Goal: Information Seeking & Learning: Learn about a topic

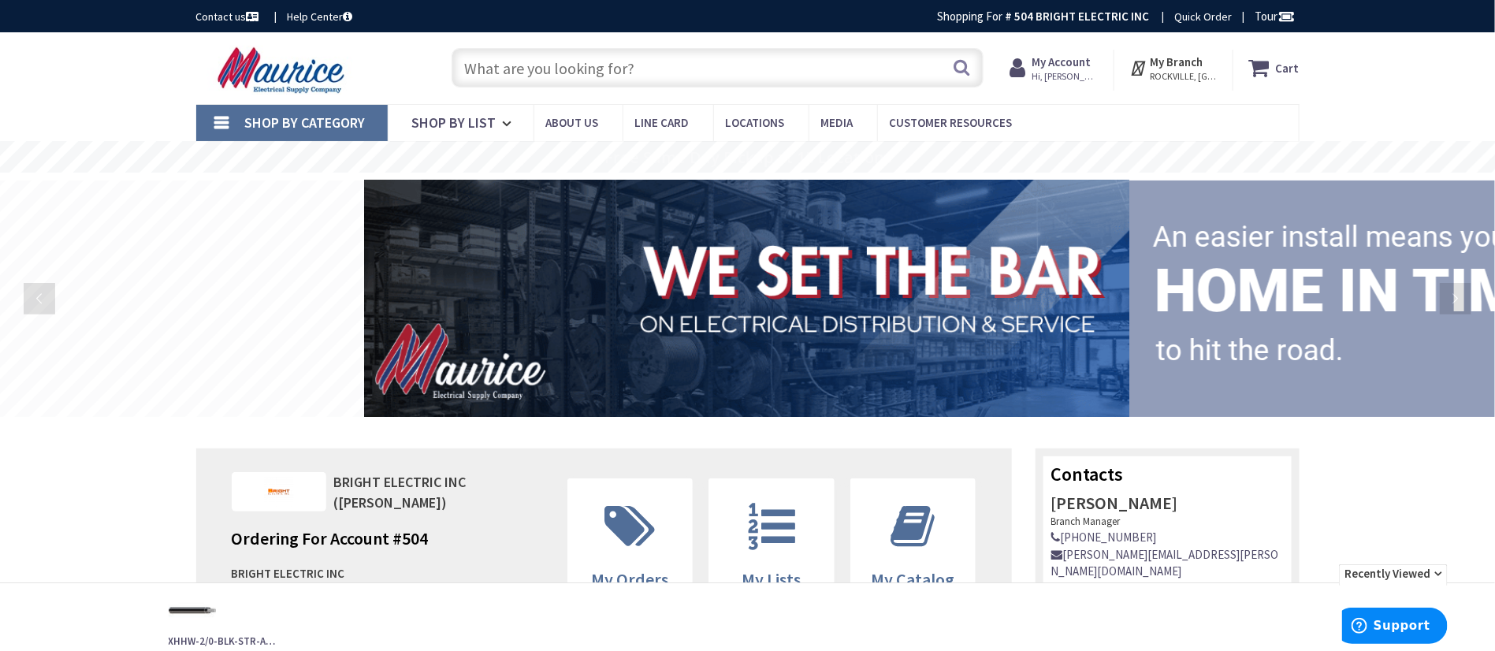
click at [738, 74] on input "text" at bounding box center [718, 67] width 532 height 39
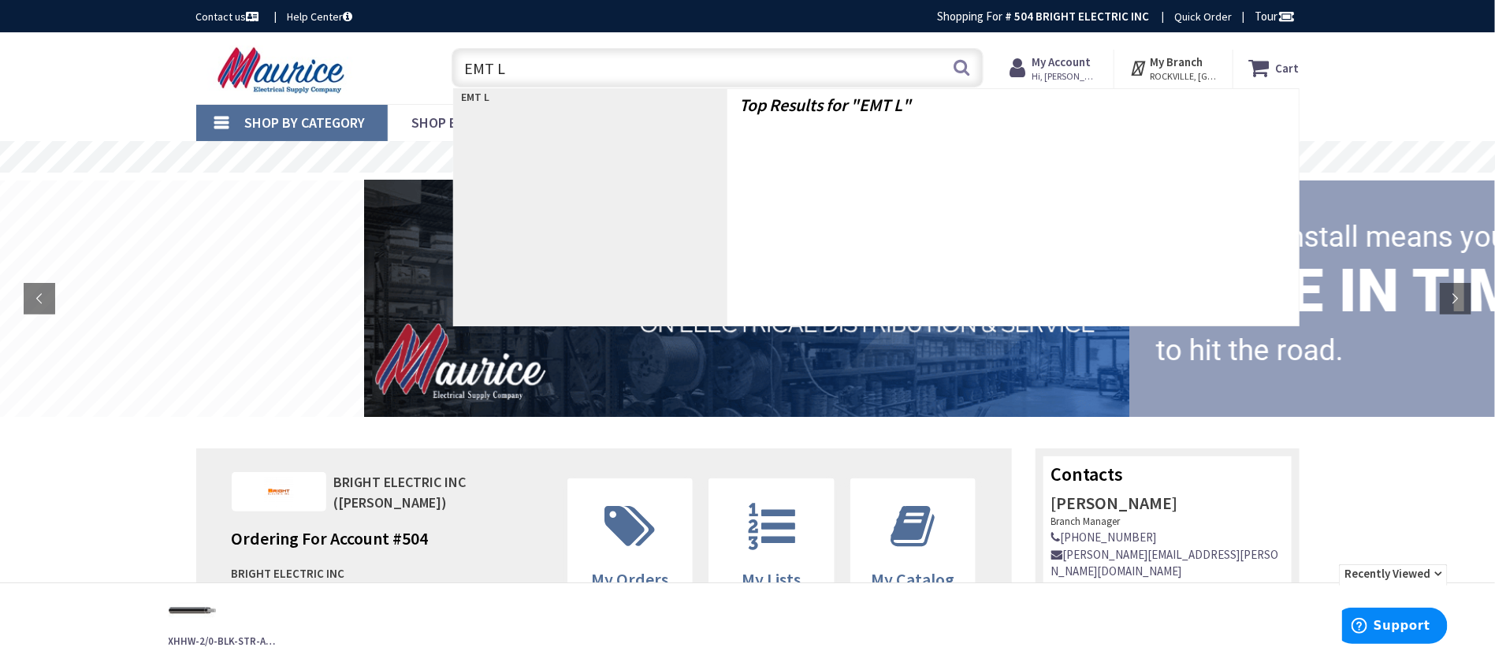
type input "EMT LL"
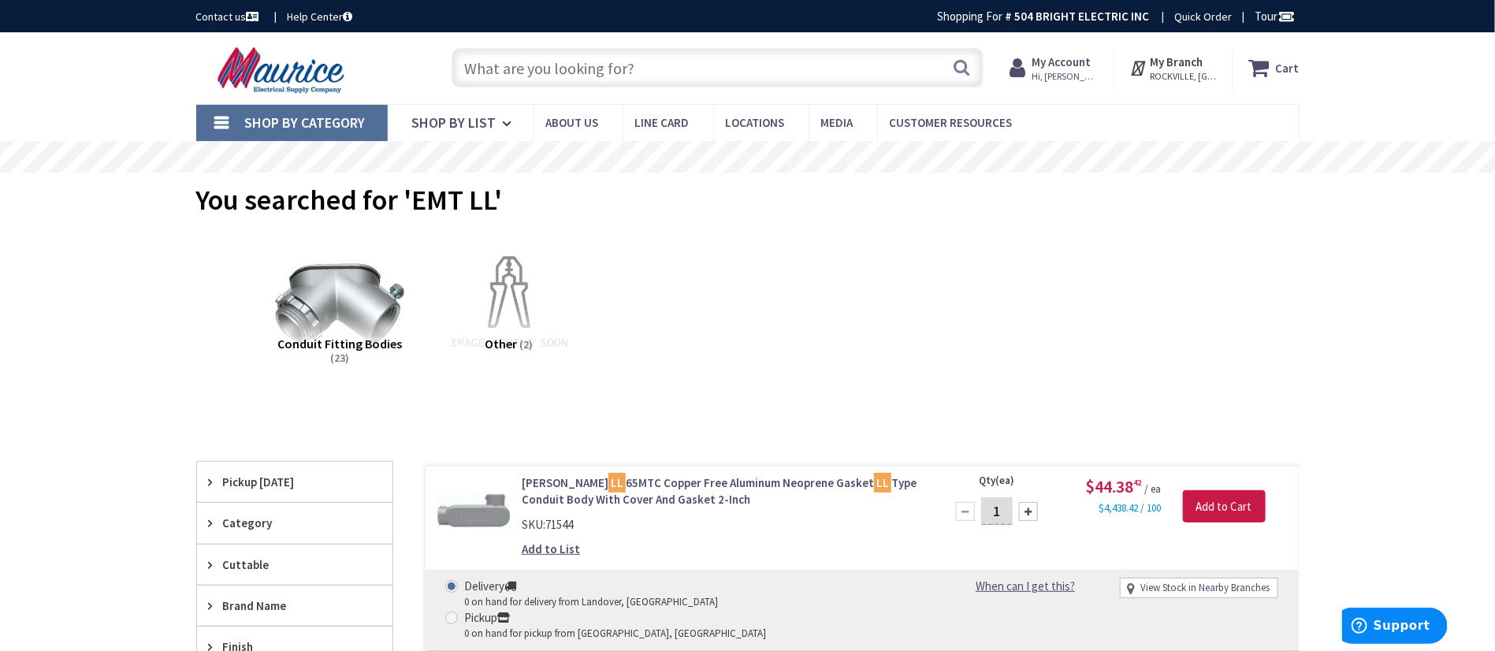
click at [699, 76] on input "text" at bounding box center [718, 67] width 532 height 39
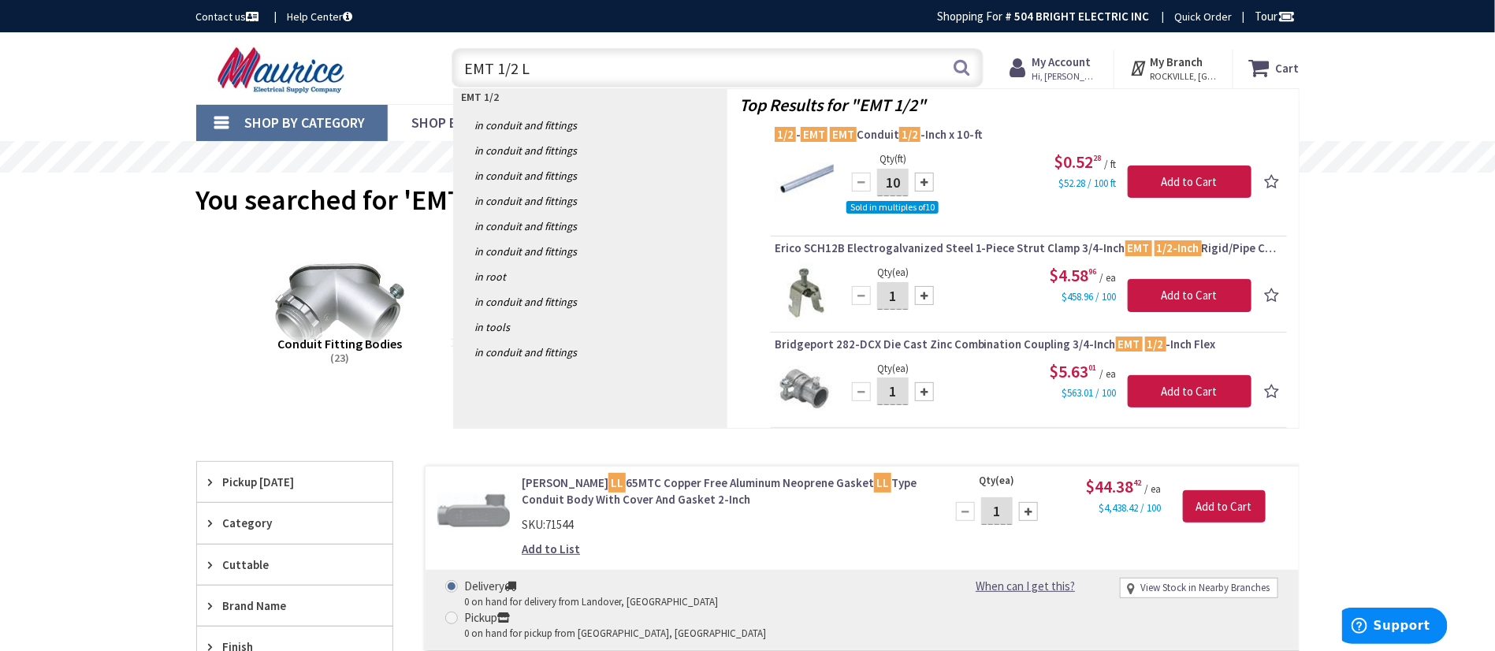
type input "EMT 1/2 LL"
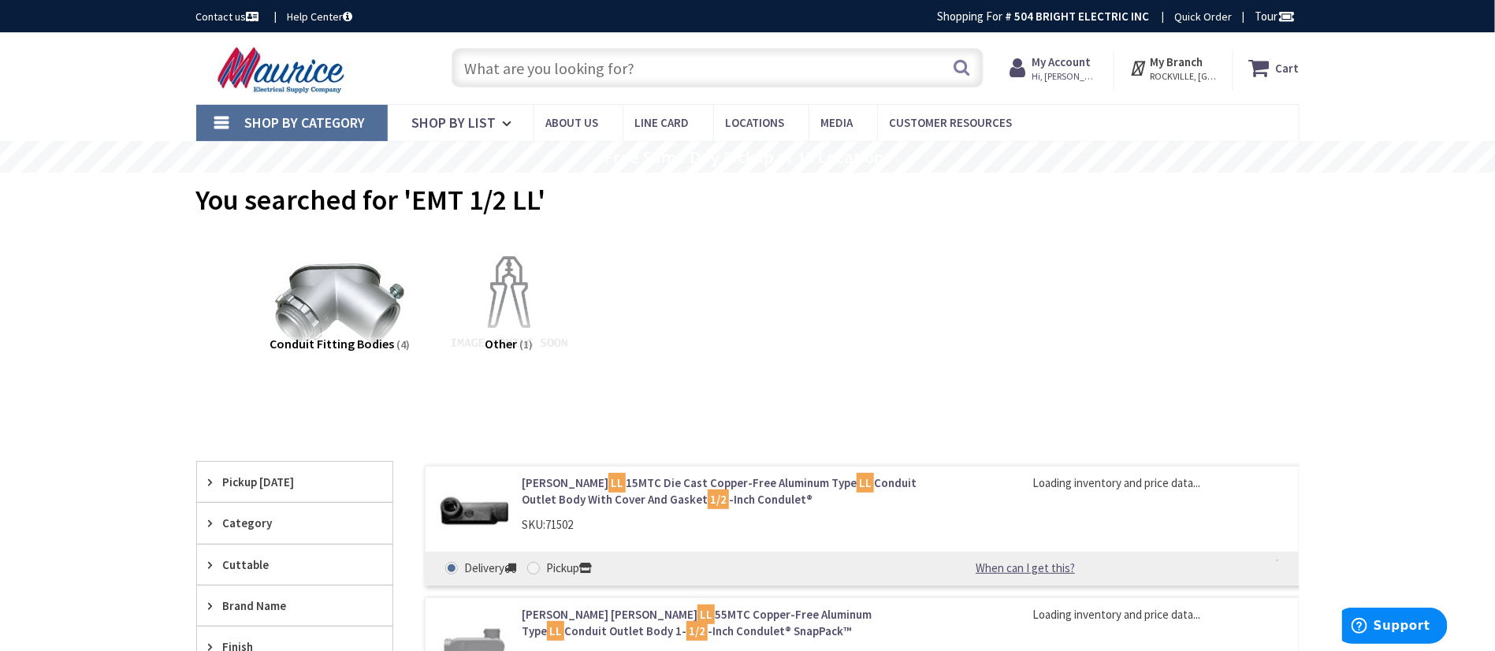
scroll to position [355, 0]
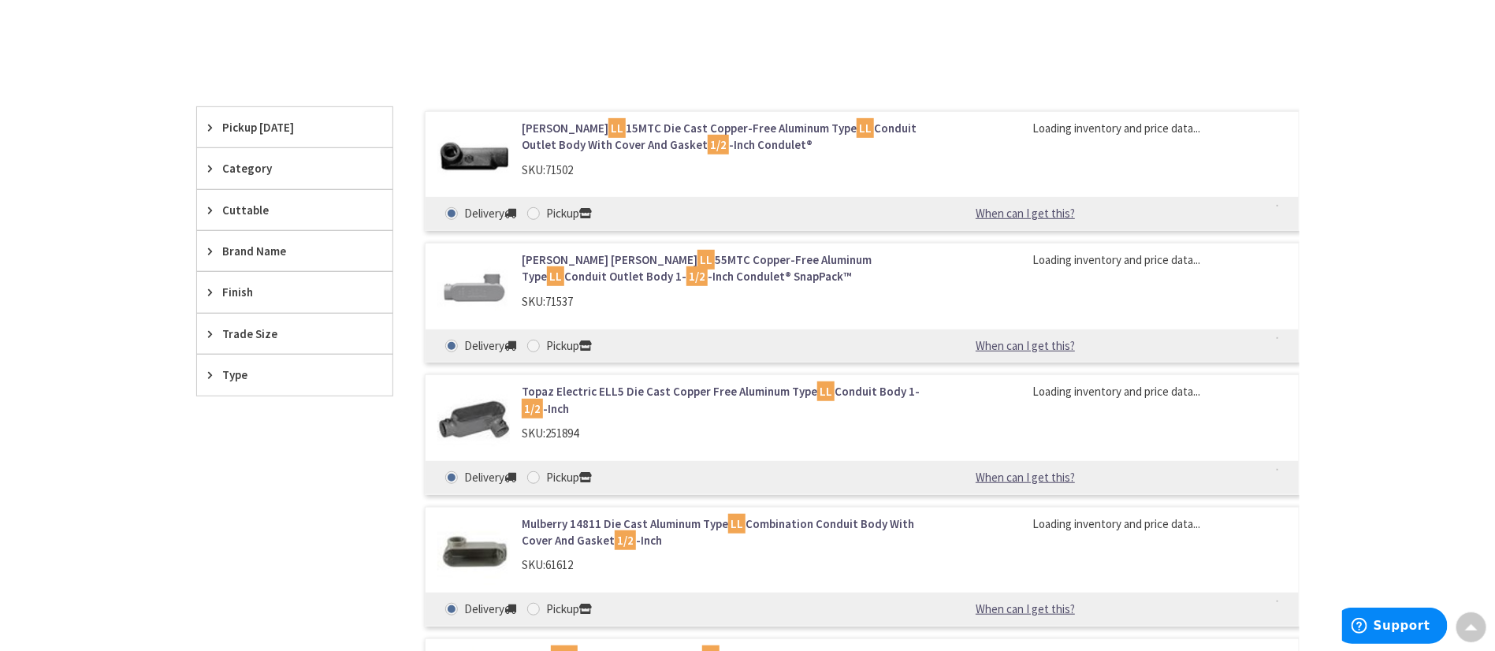
click at [102, 180] on div "Skip to Content Toggle Nav Search Cart My Cart Close" at bounding box center [747, 391] width 1495 height 1427
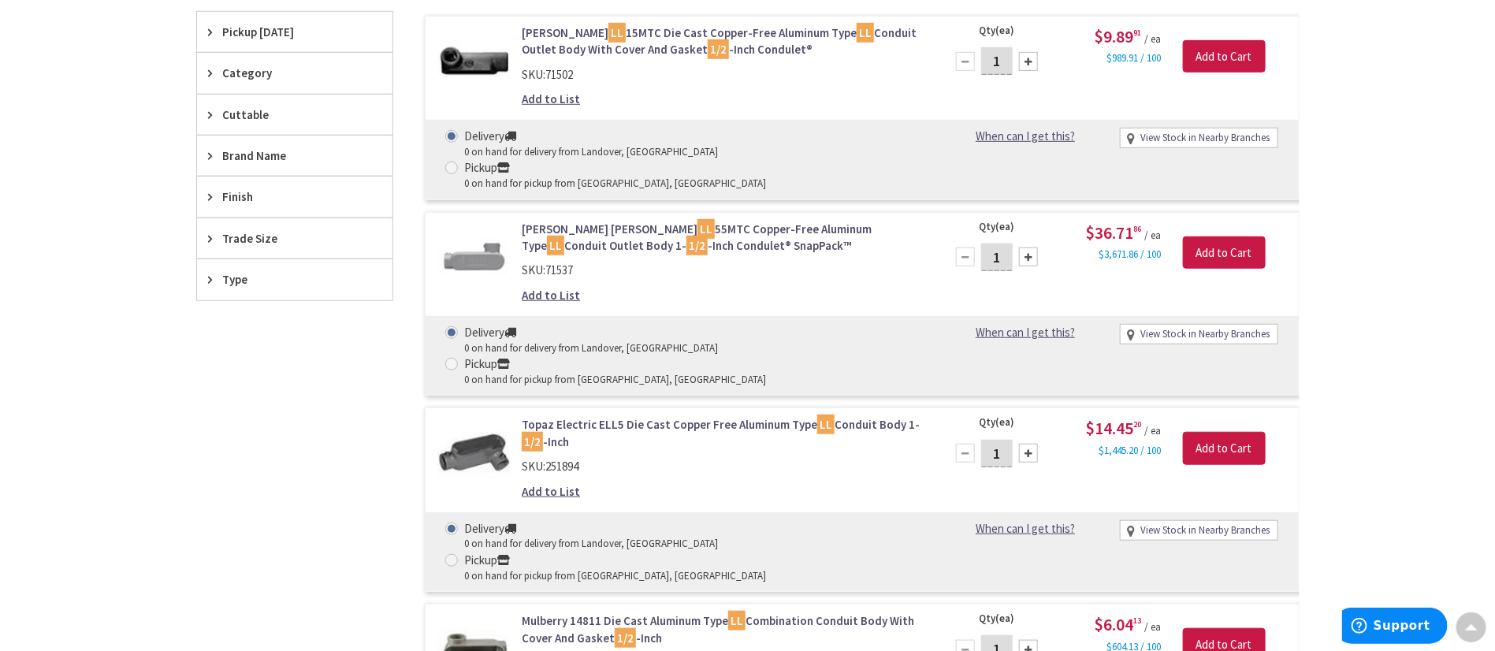
scroll to position [473, 0]
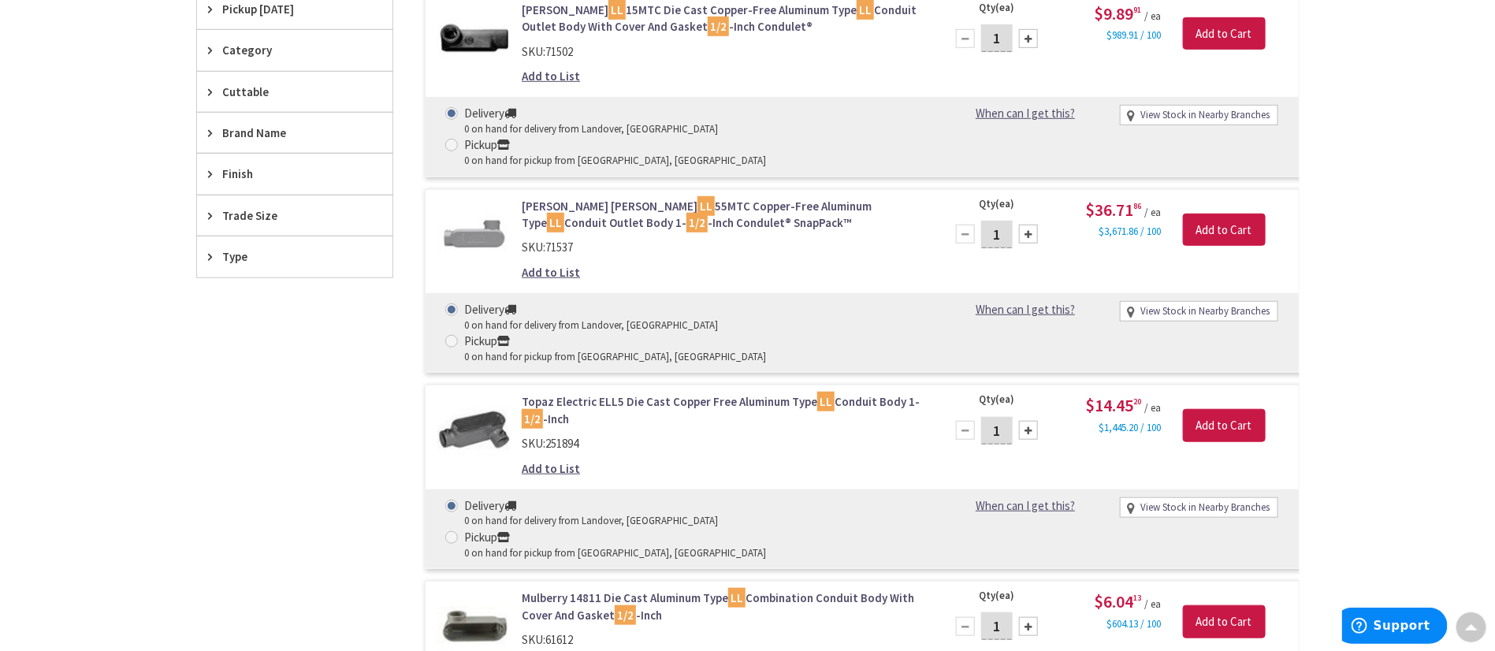
click at [102, 180] on div "Skip to Content Toggle Nav Search Cart My Cart Close" at bounding box center [747, 424] width 1495 height 1731
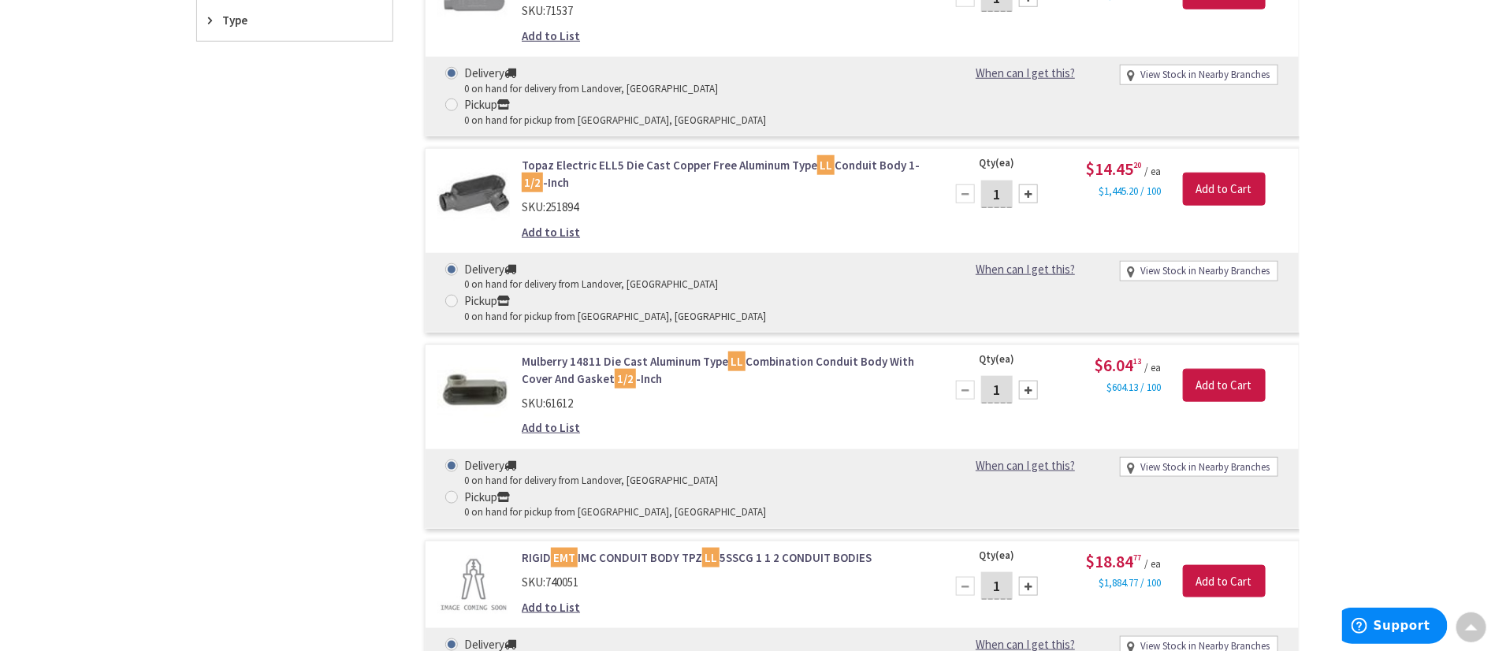
click at [795, 353] on link "Mulberry 14811 Die Cast Aluminum Type LL Combination Conduit Body With Cover An…" at bounding box center [722, 370] width 401 height 34
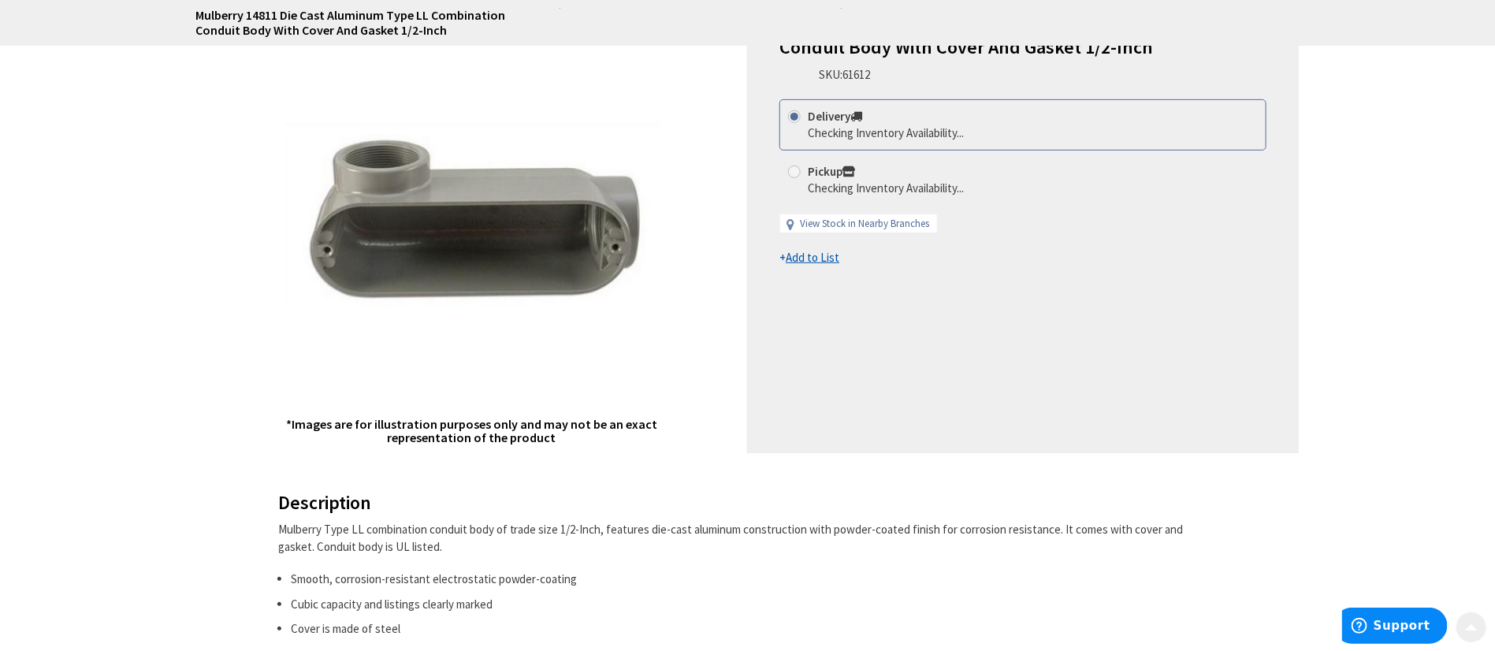
scroll to position [236, 0]
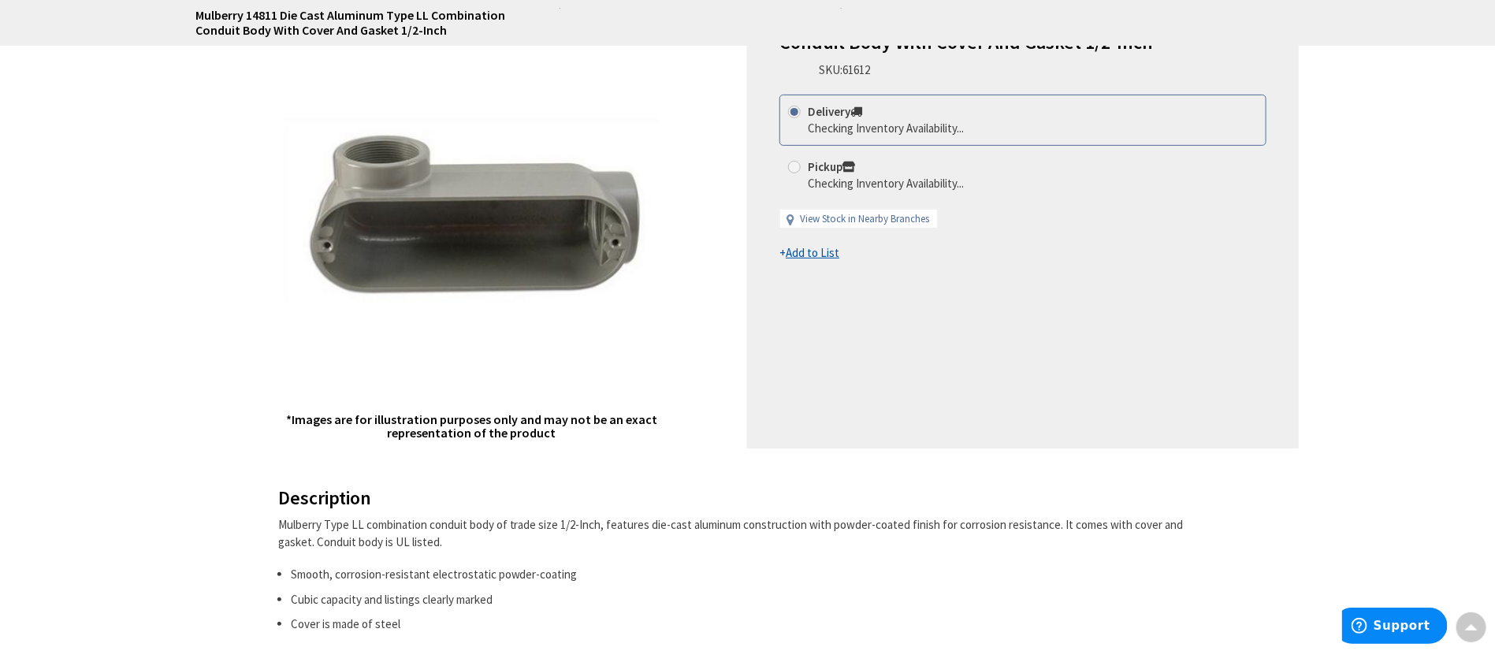
click at [1372, 251] on div "Mulberry 14811 Die Cast Aluminum Type LL Combination Conduit Body With Cover An…" at bounding box center [747, 652] width 1495 height 1712
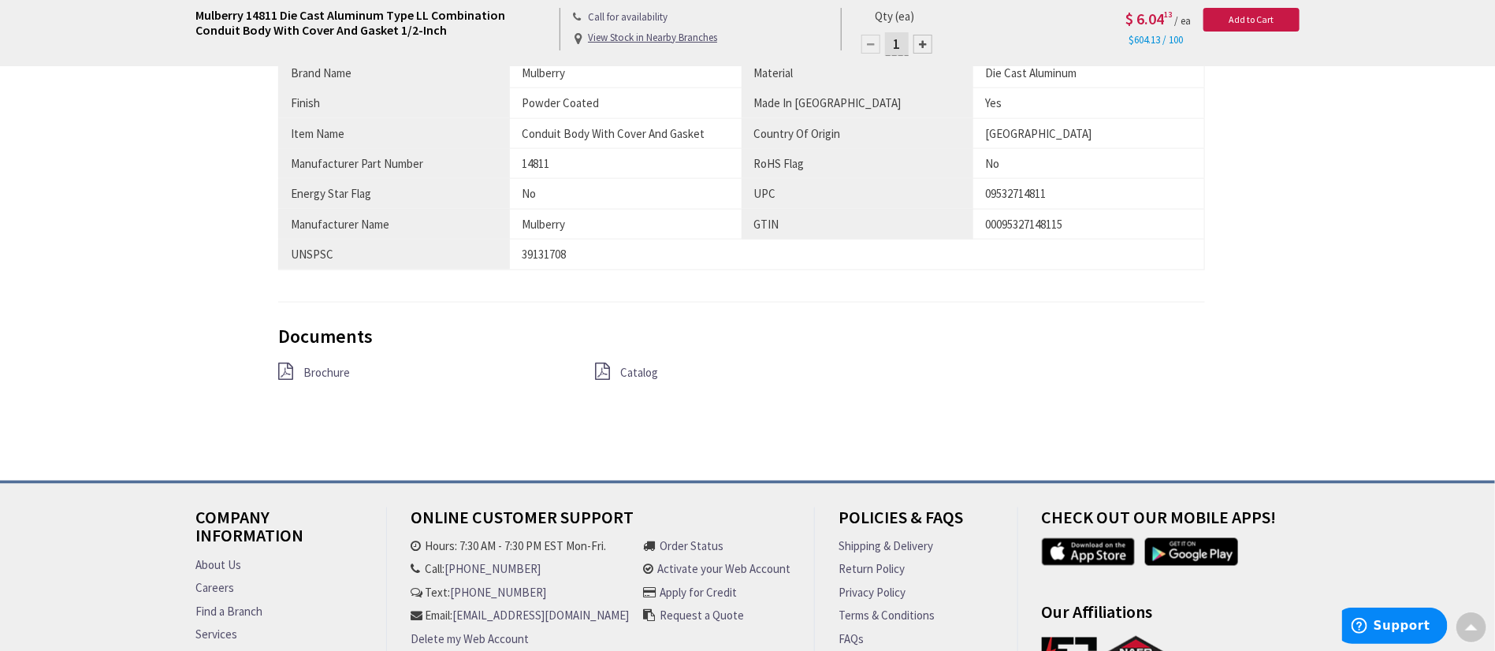
scroll to position [1064, 0]
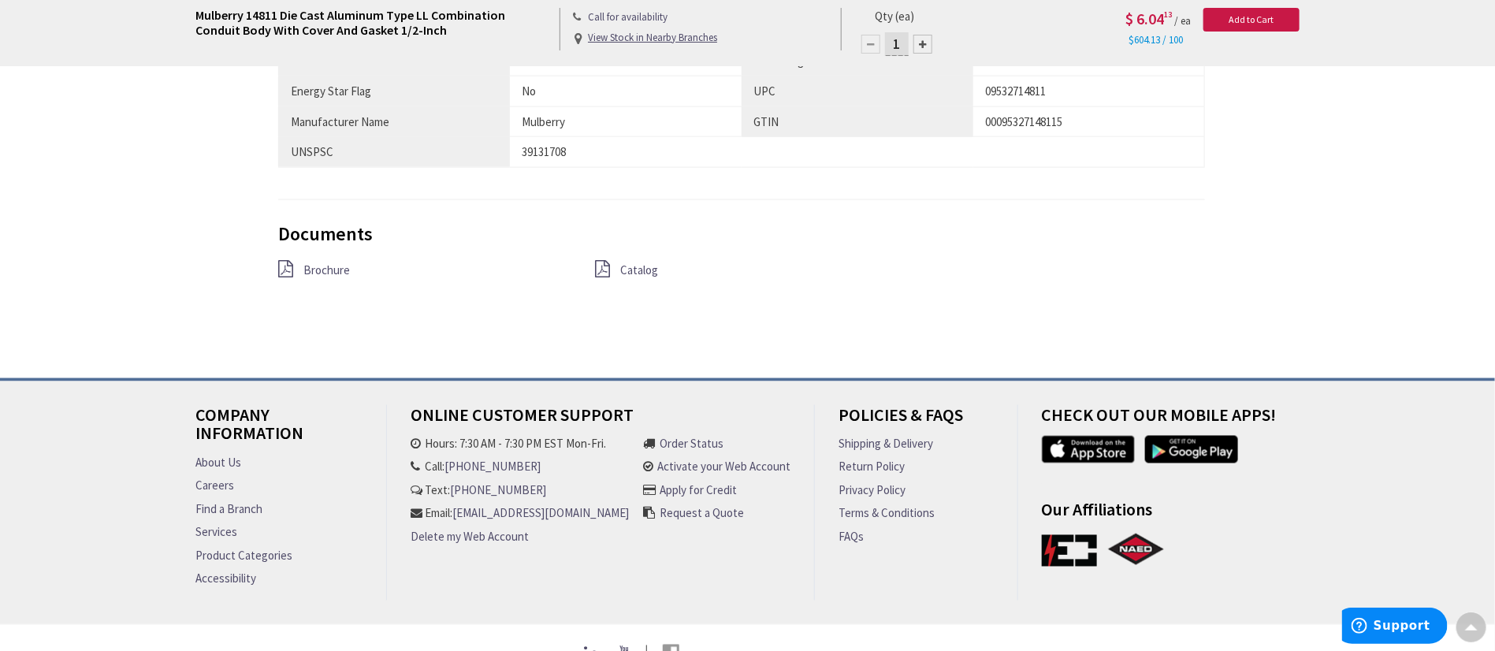
click at [311, 274] on span "Brochure" at bounding box center [326, 269] width 47 height 15
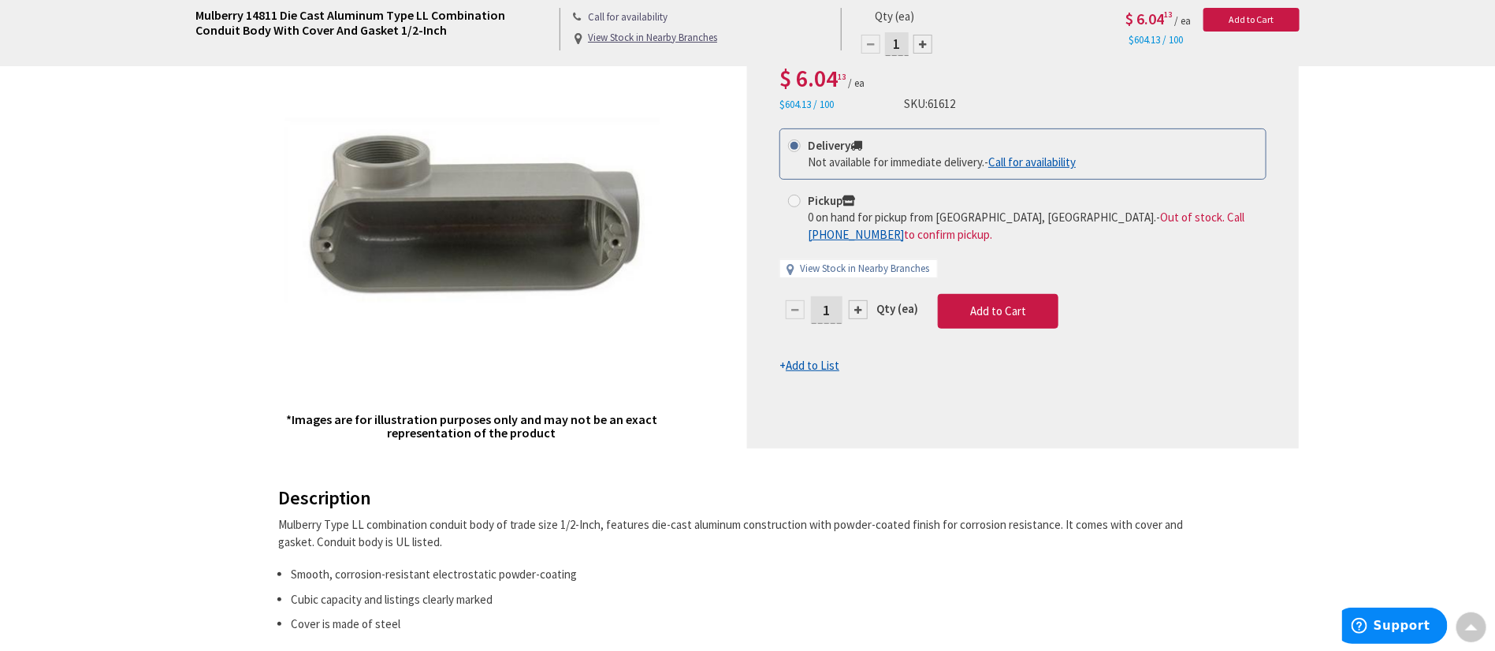
scroll to position [0, 0]
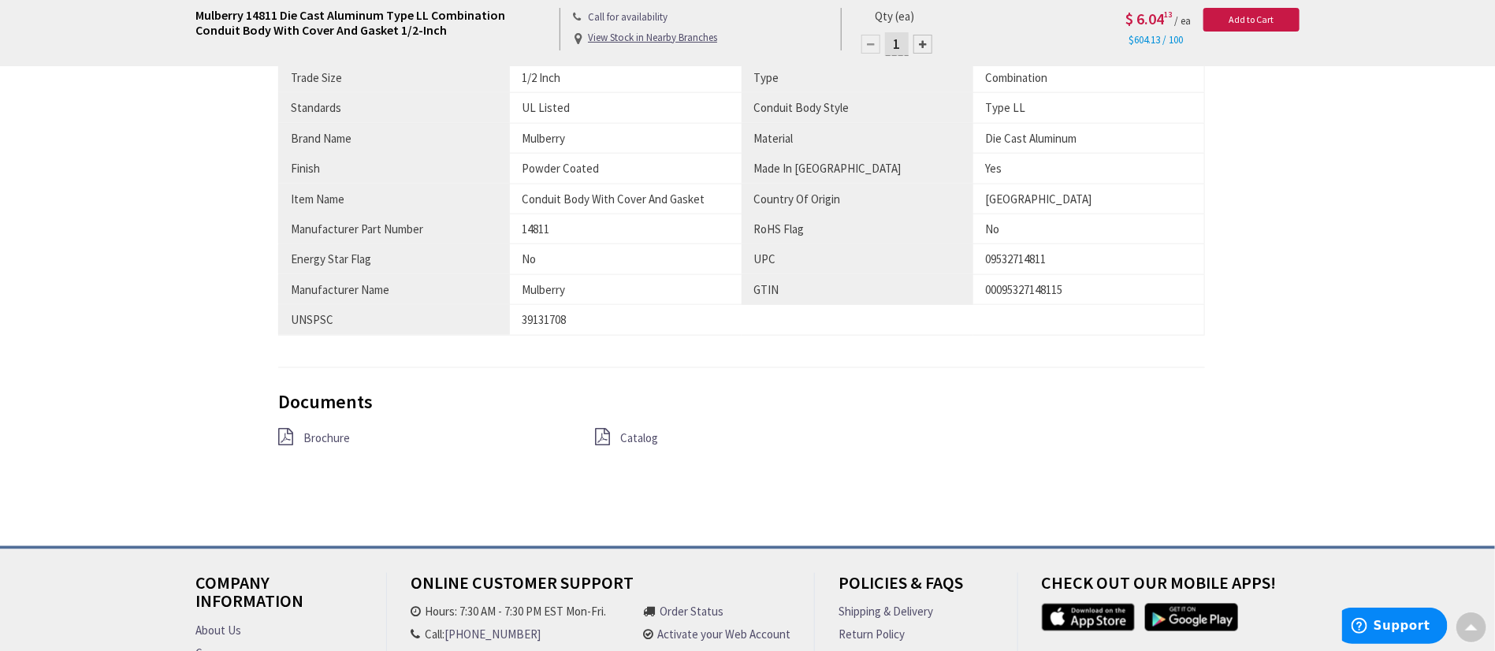
scroll to position [946, 0]
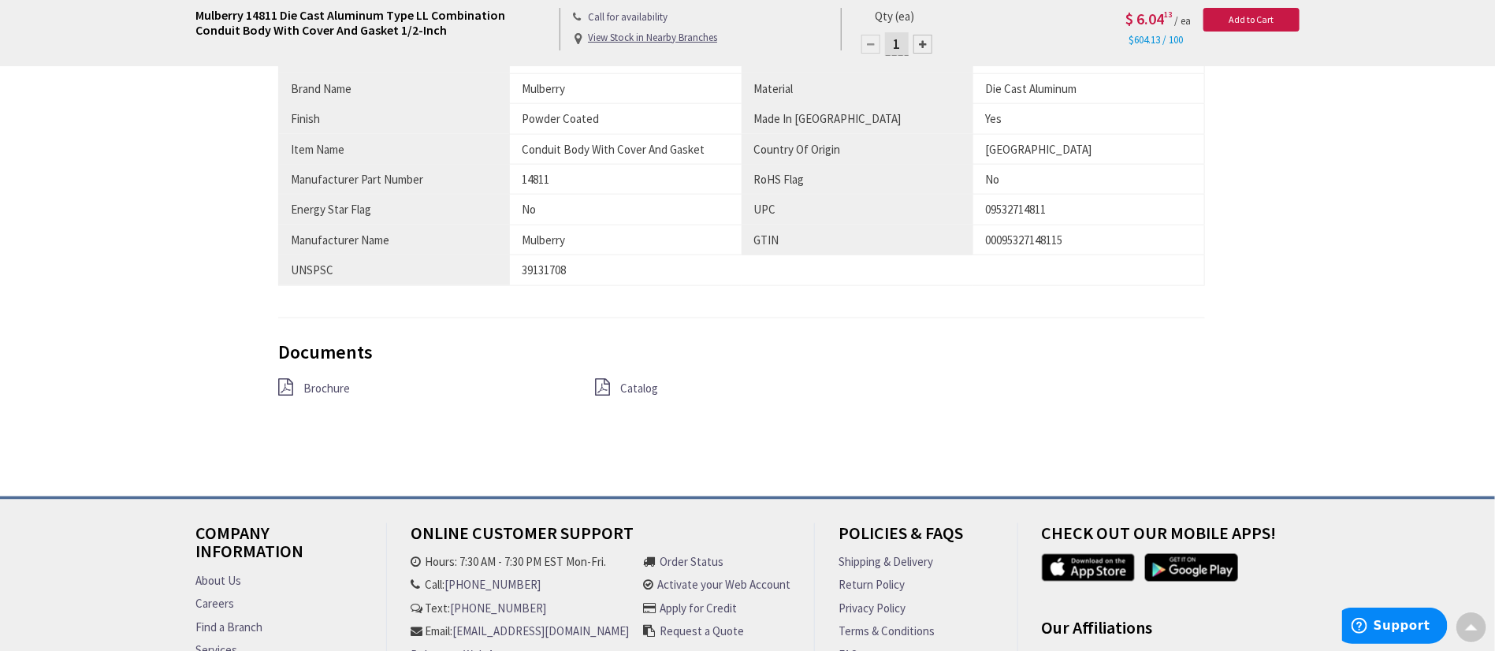
click at [622, 378] on div "Catalog" at bounding box center [741, 388] width 317 height 20
click at [622, 380] on link "Catalog" at bounding box center [639, 388] width 38 height 17
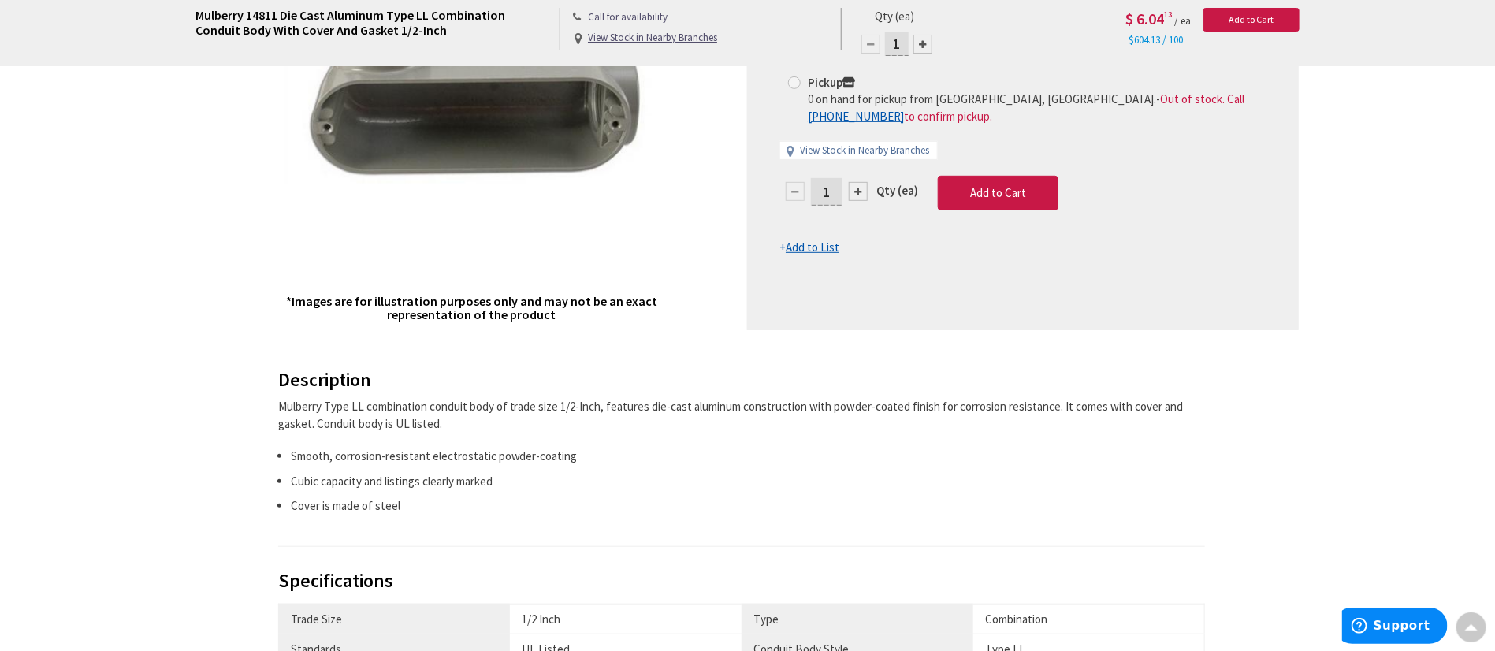
scroll to position [0, 0]
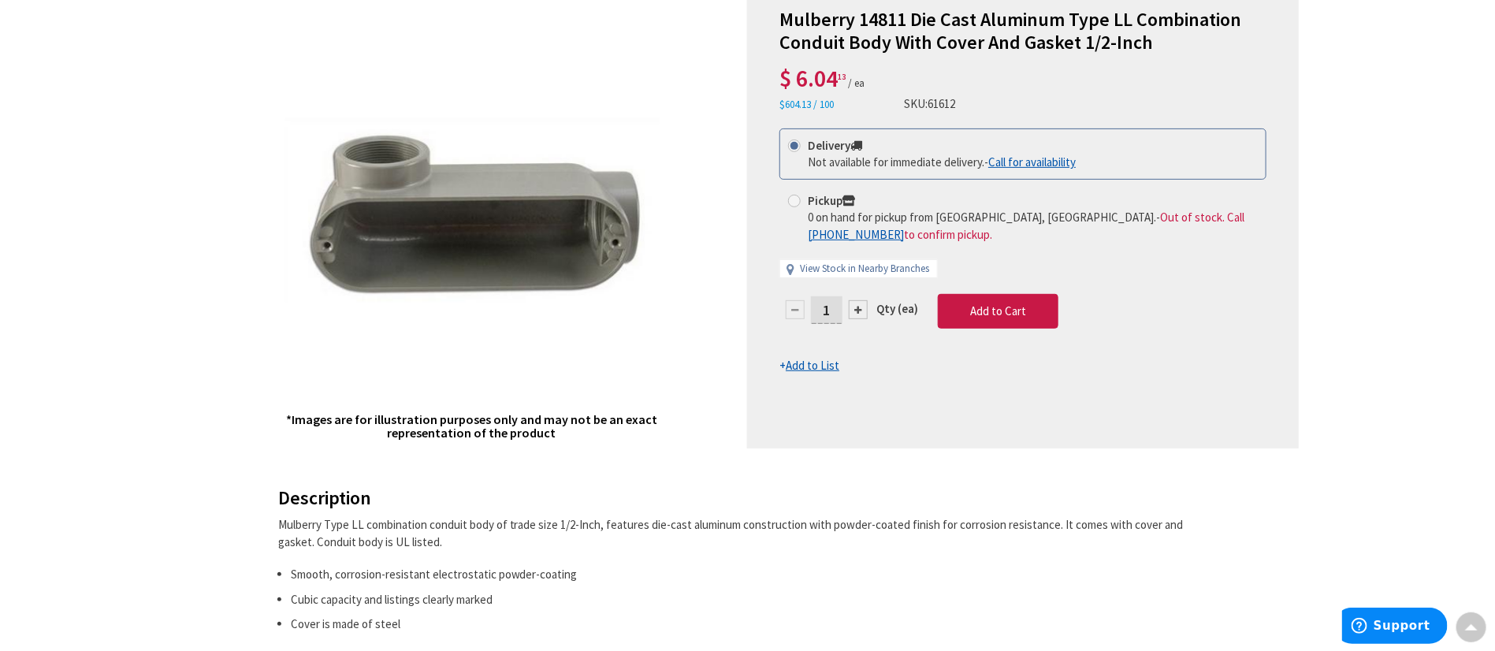
scroll to position [118, 0]
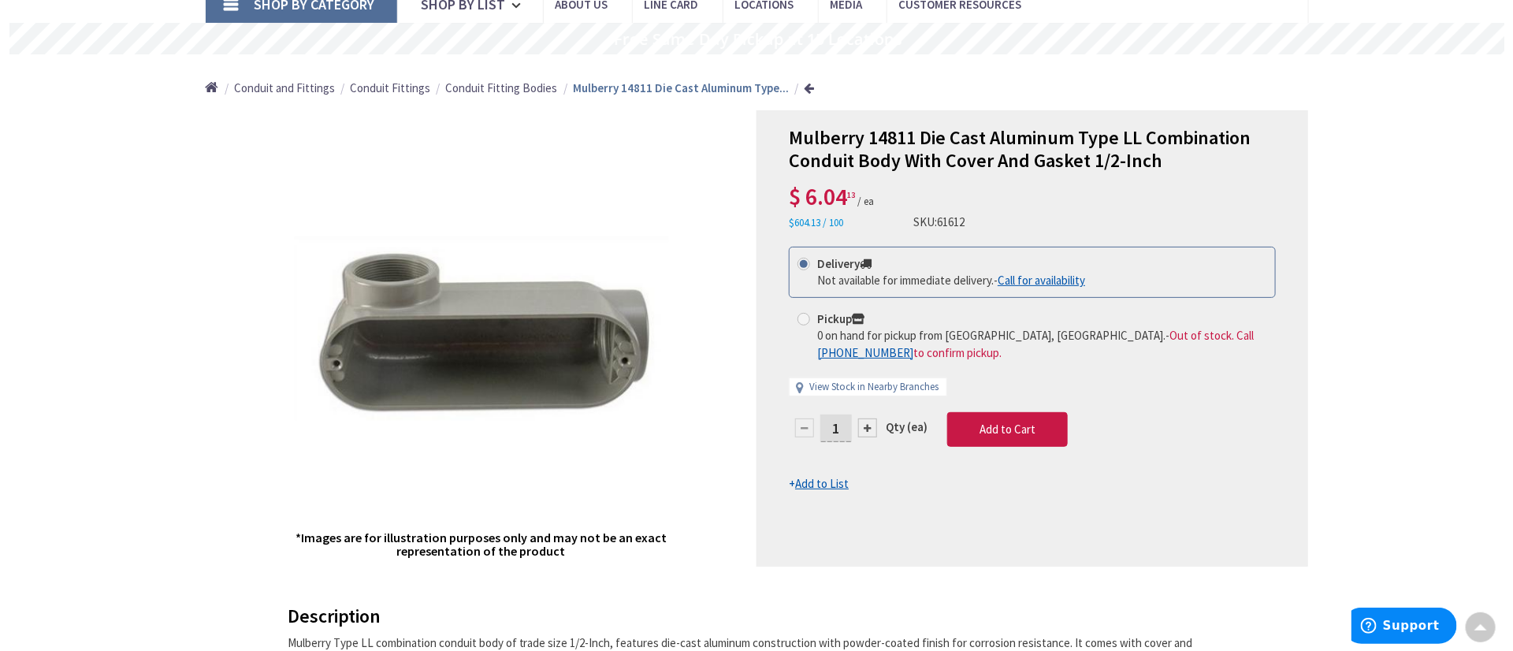
scroll to position [0, 0]
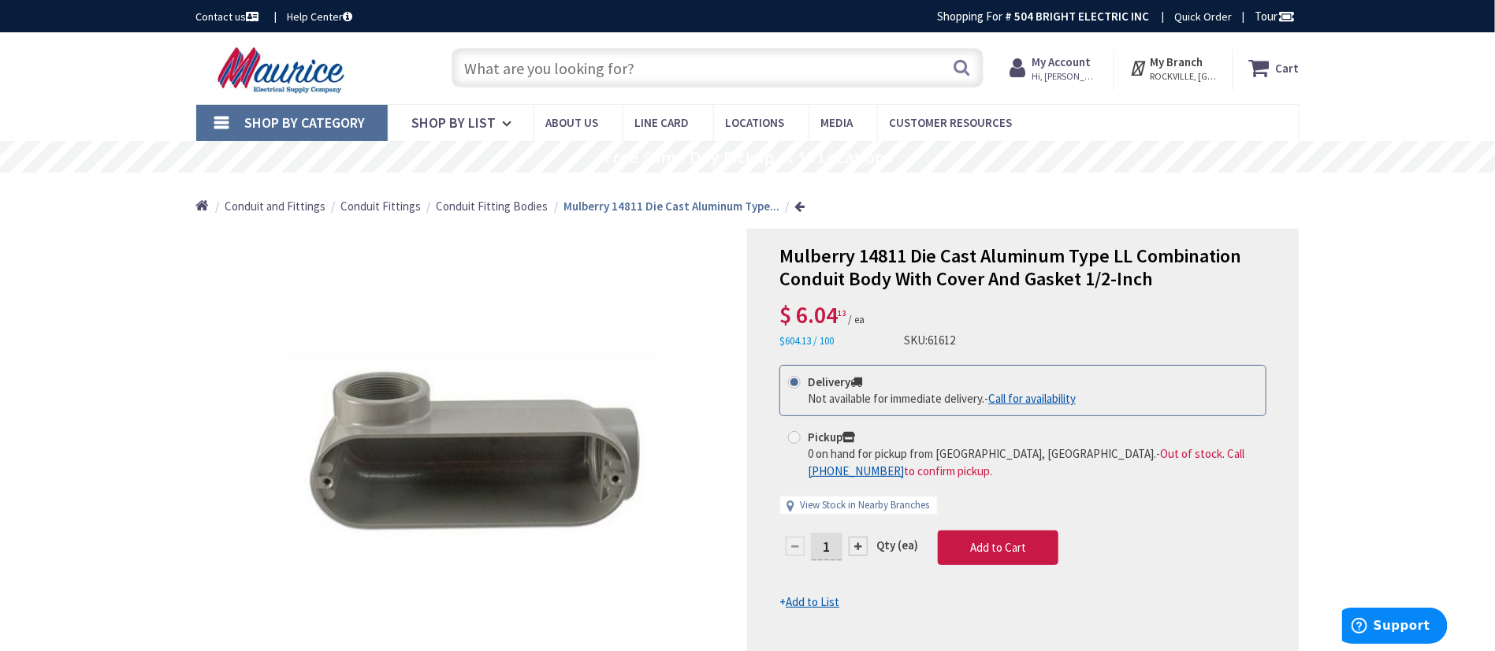
drag, startPoint x: 843, startPoint y: 380, endPoint x: 1138, endPoint y: 348, distance: 297.3
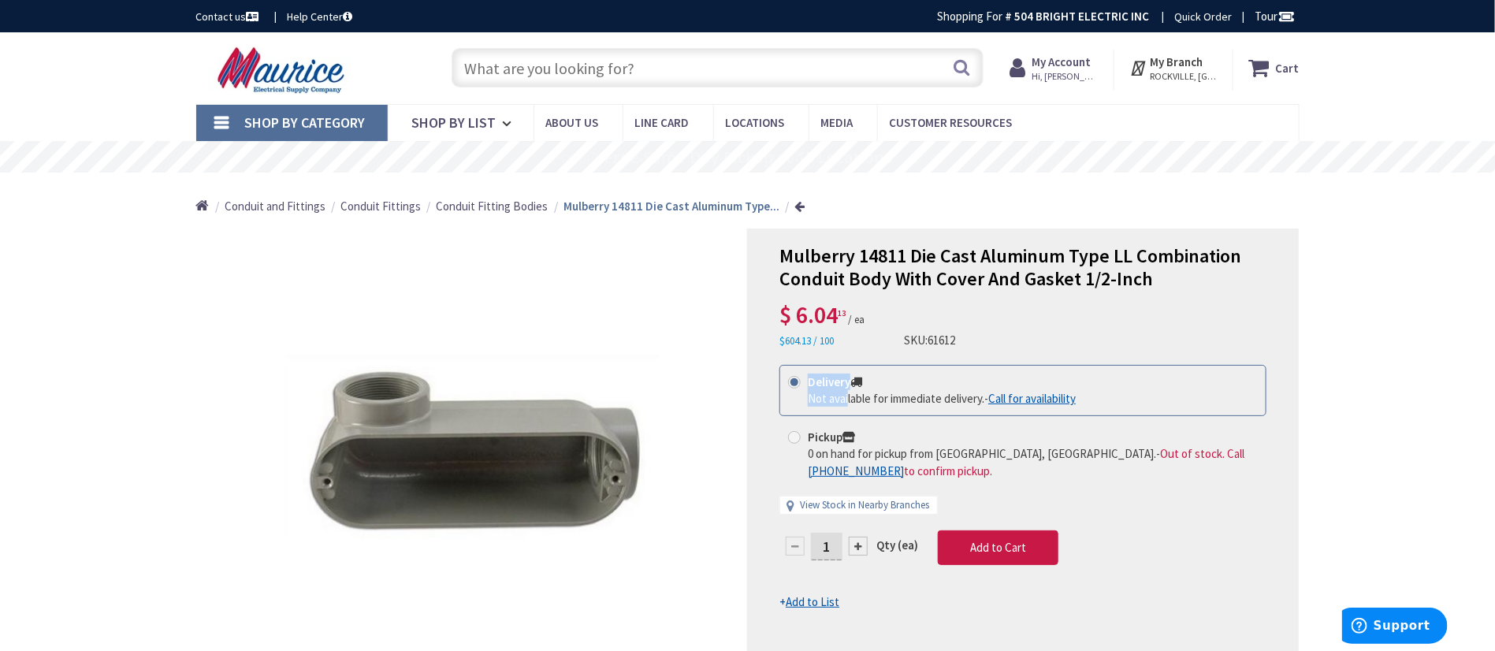
click at [1138, 347] on div "Mulberry 14811 Die Cast Aluminum Type LL Combination Conduit Body With Cover An…" at bounding box center [1023, 457] width 552 height 456
click at [646, 290] on img at bounding box center [472, 449] width 375 height 375
